Goal: Task Accomplishment & Management: Manage account settings

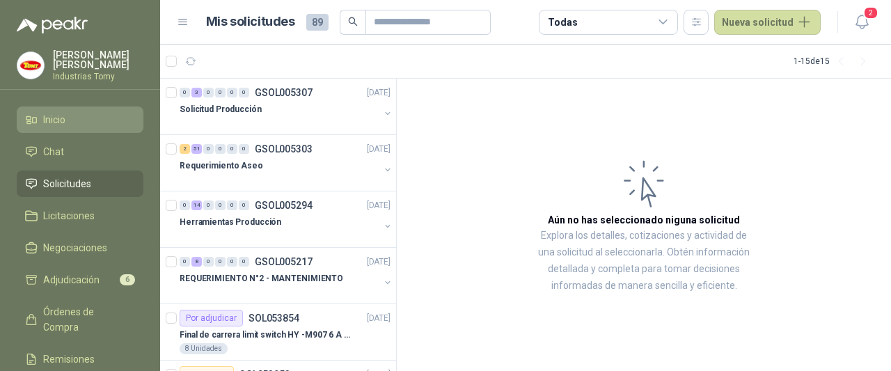
click at [92, 121] on li "Inicio" at bounding box center [80, 119] width 110 height 15
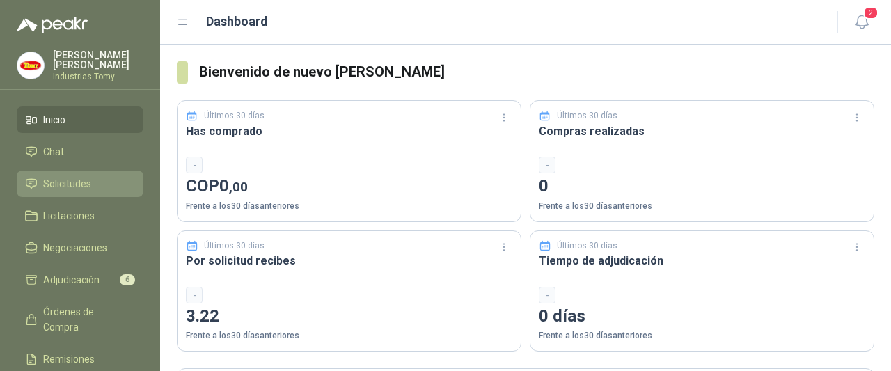
click at [88, 187] on span "Solicitudes" at bounding box center [67, 183] width 48 height 15
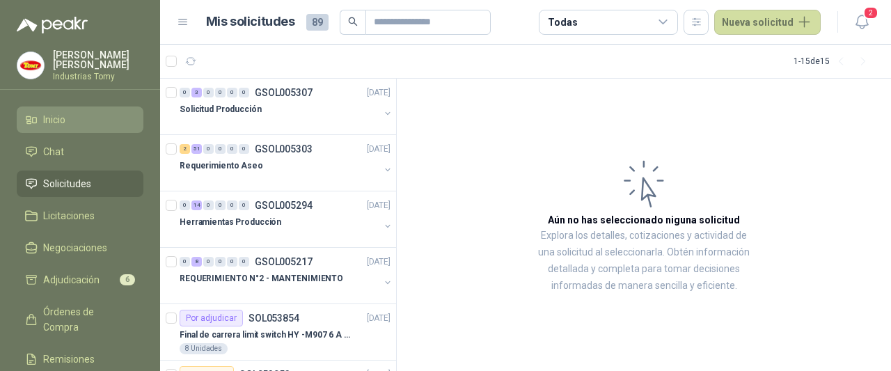
click at [92, 122] on li "Inicio" at bounding box center [80, 119] width 110 height 15
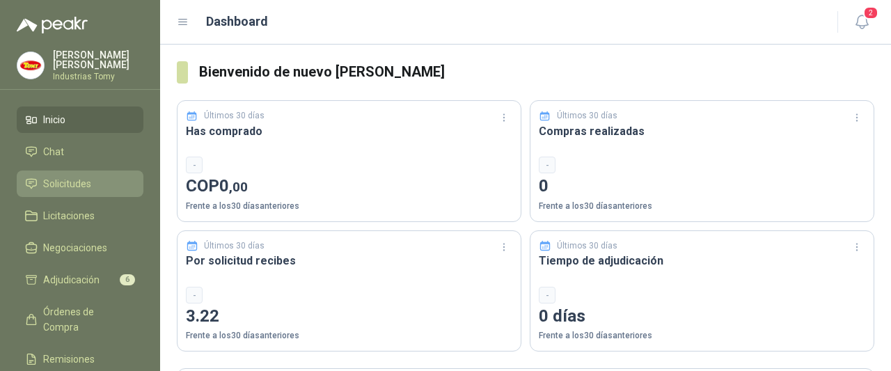
click at [99, 187] on li "Solicitudes" at bounding box center [80, 183] width 110 height 15
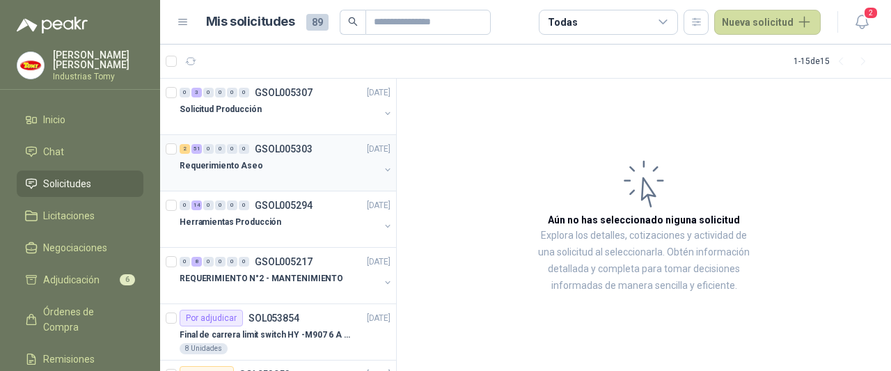
click at [272, 161] on div "Requerimiento Aseo" at bounding box center [280, 165] width 200 height 17
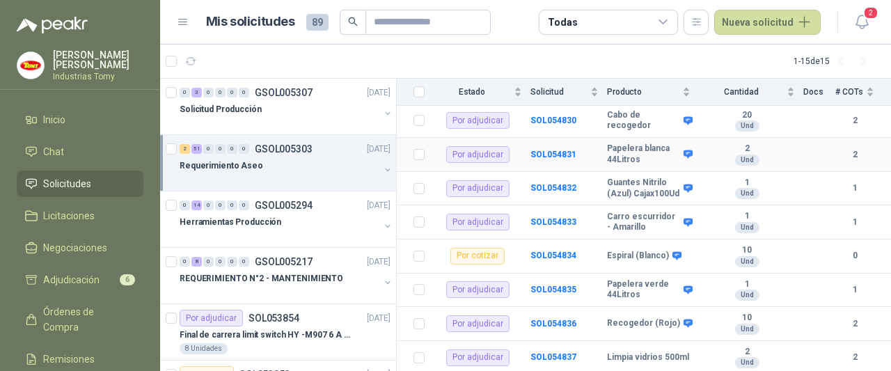
scroll to position [974, 0]
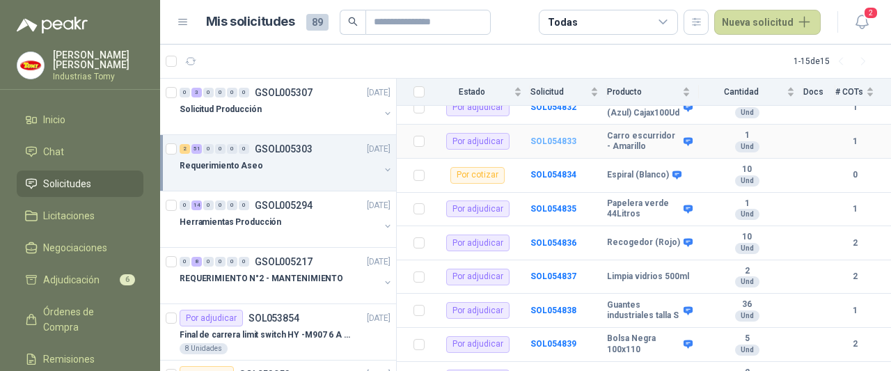
click at [547, 146] on b "SOL054833" at bounding box center [553, 141] width 46 height 10
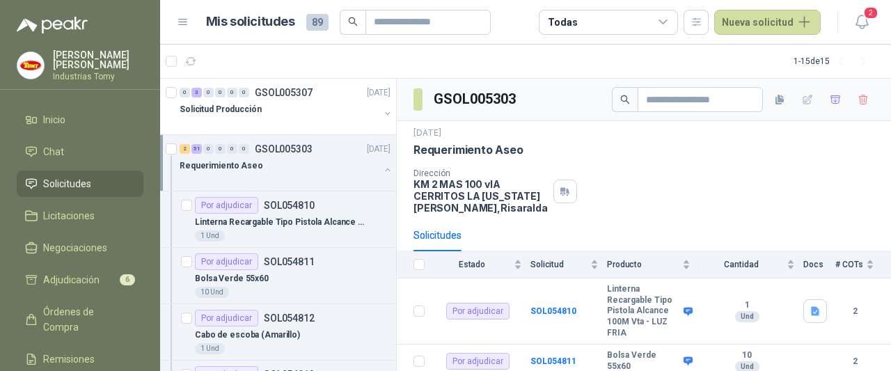
click at [382, 173] on button "button" at bounding box center [387, 169] width 11 height 11
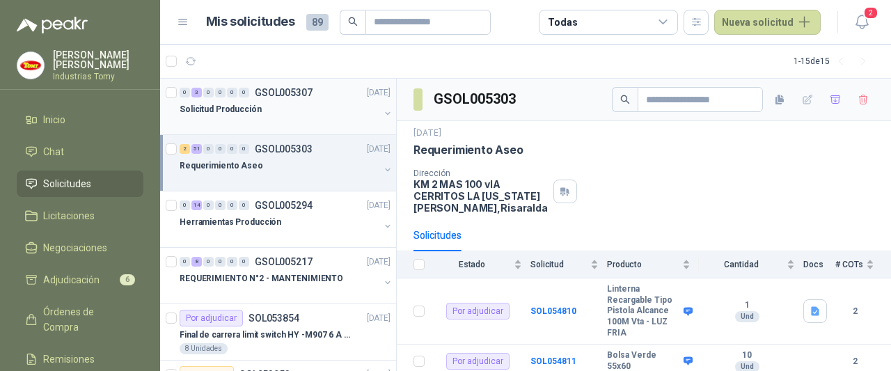
click at [363, 111] on div "Solicitud Producción" at bounding box center [280, 109] width 200 height 17
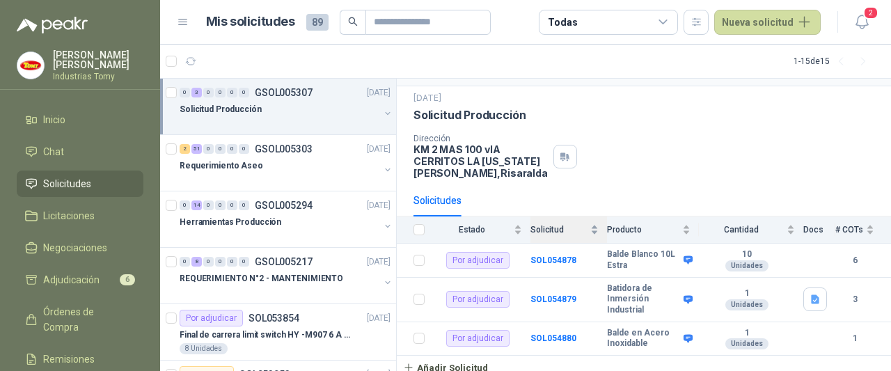
scroll to position [40, 0]
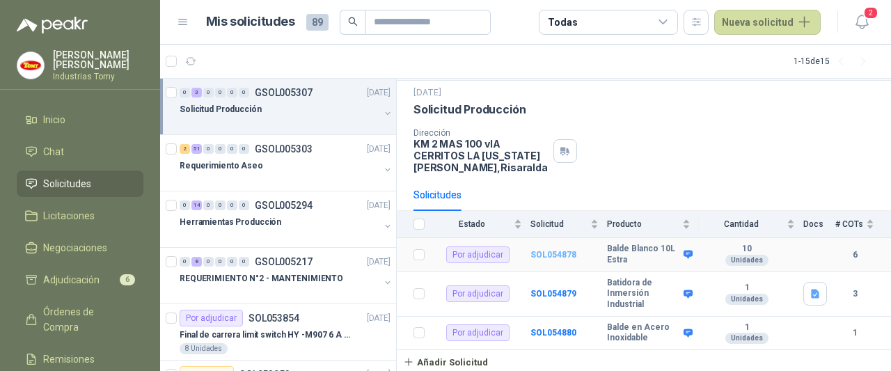
click at [554, 253] on b "SOL054878" at bounding box center [553, 255] width 46 height 10
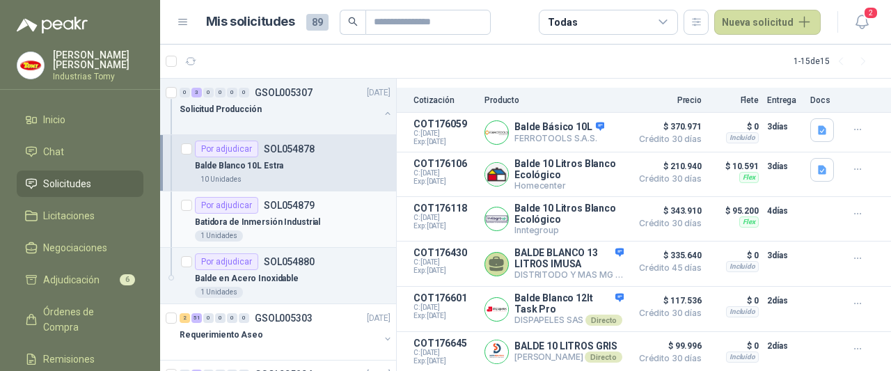
click at [303, 212] on div "Por adjudicar SOL054879 Batidora de Inmersión Industrial 1 Unidades" at bounding box center [293, 219] width 196 height 45
